Goal: Information Seeking & Learning: Learn about a topic

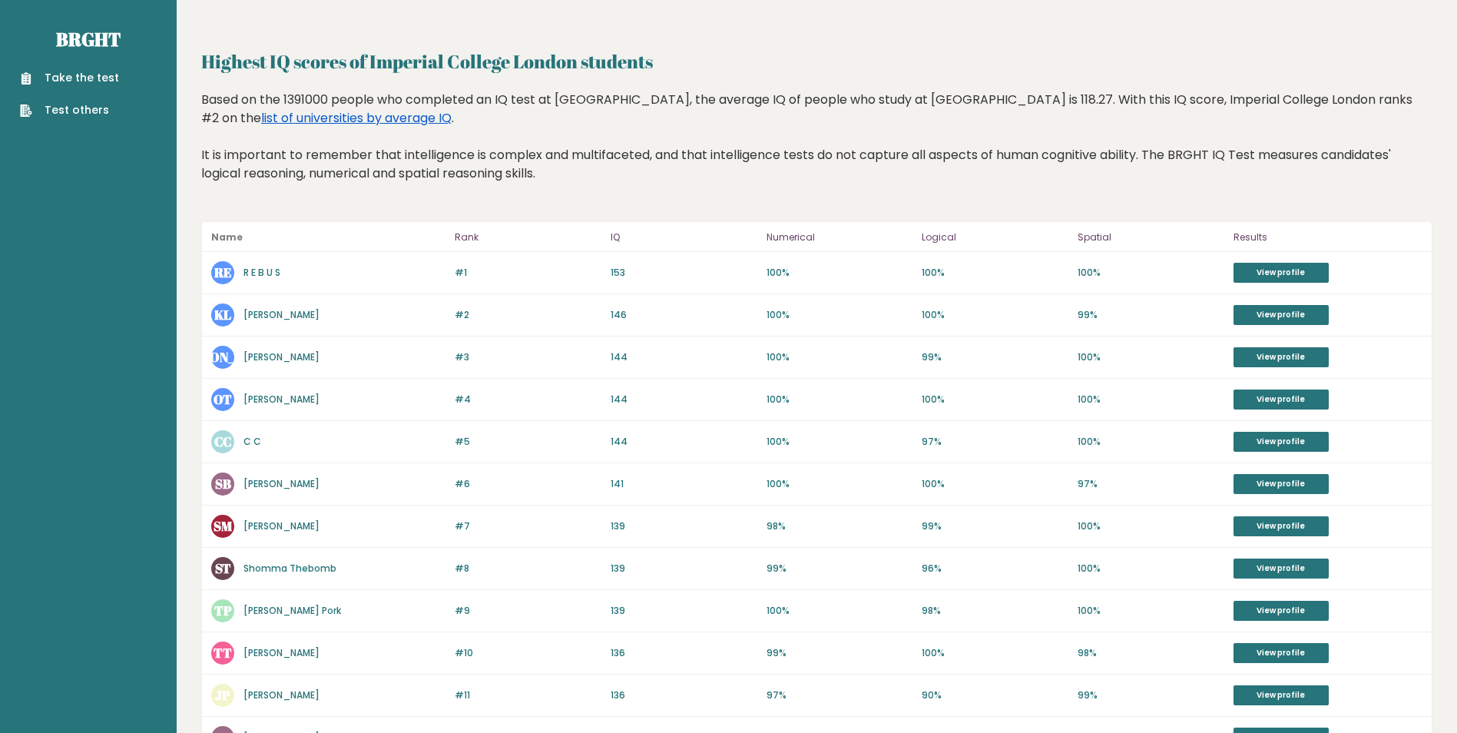
click at [452, 109] on link "list of universities by average IQ" at bounding box center [356, 118] width 190 height 18
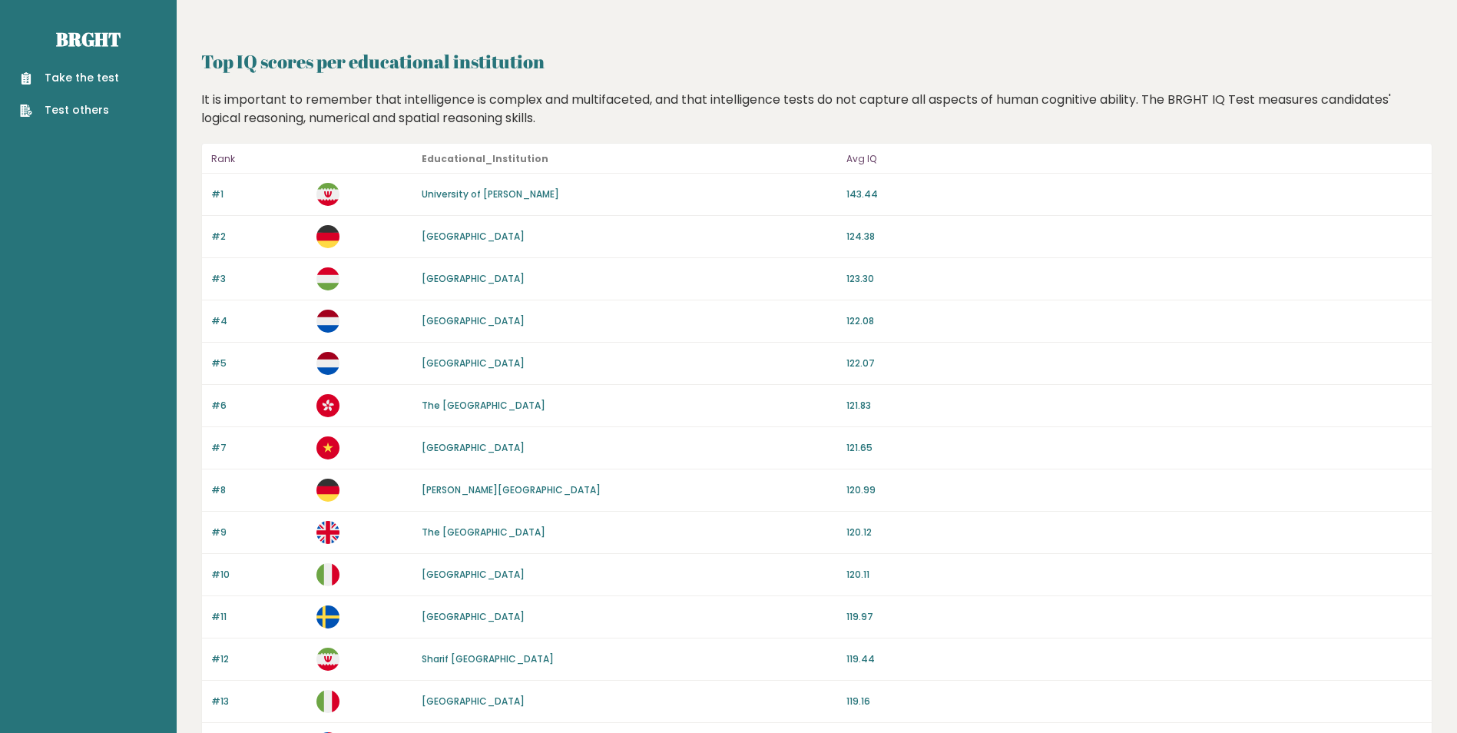
click at [70, 75] on link "Take the test" at bounding box center [69, 78] width 99 height 16
